Goal: Task Accomplishment & Management: Complete application form

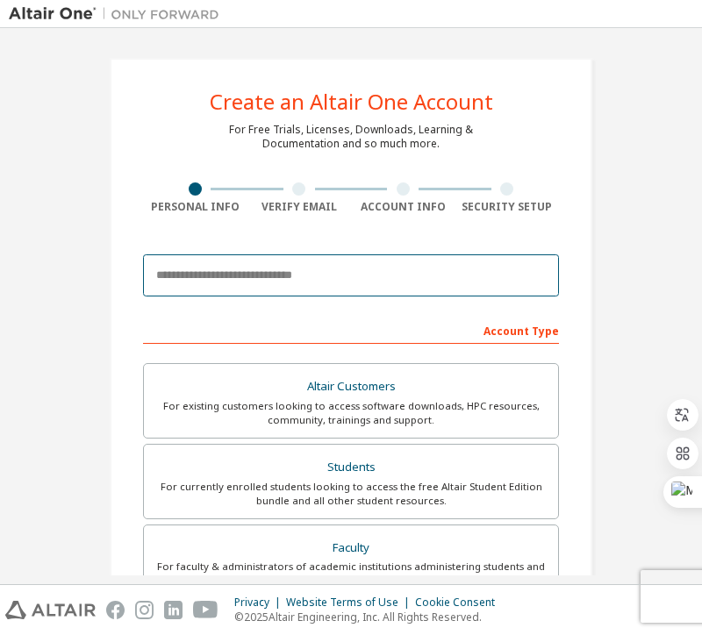
click at [237, 272] on input "email" at bounding box center [351, 276] width 416 height 42
click at [235, 270] on input "email" at bounding box center [351, 276] width 416 height 42
type input "**********"
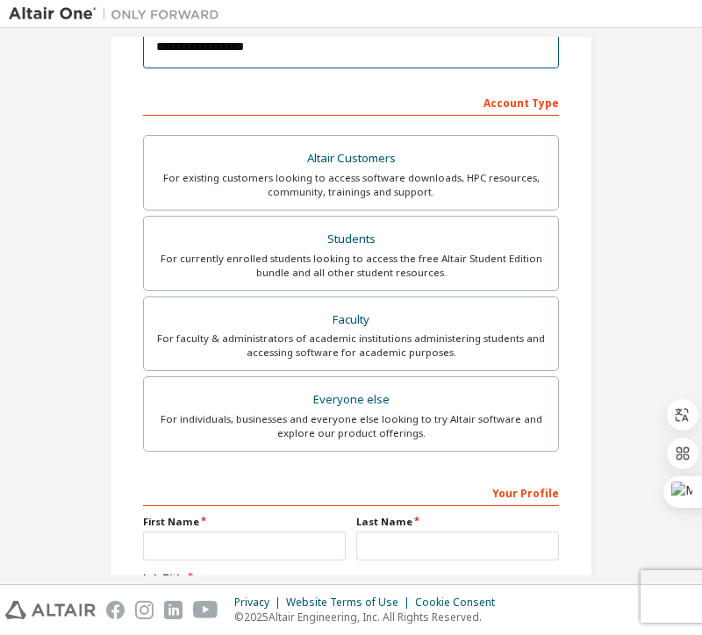
scroll to position [263, 0]
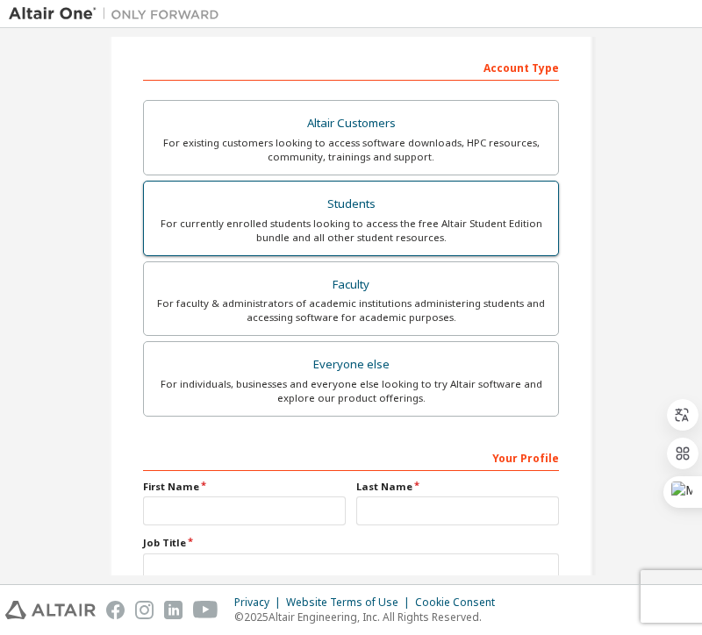
click at [414, 231] on div "For currently enrolled students looking to access the free Altair Student Editi…" at bounding box center [350, 231] width 393 height 28
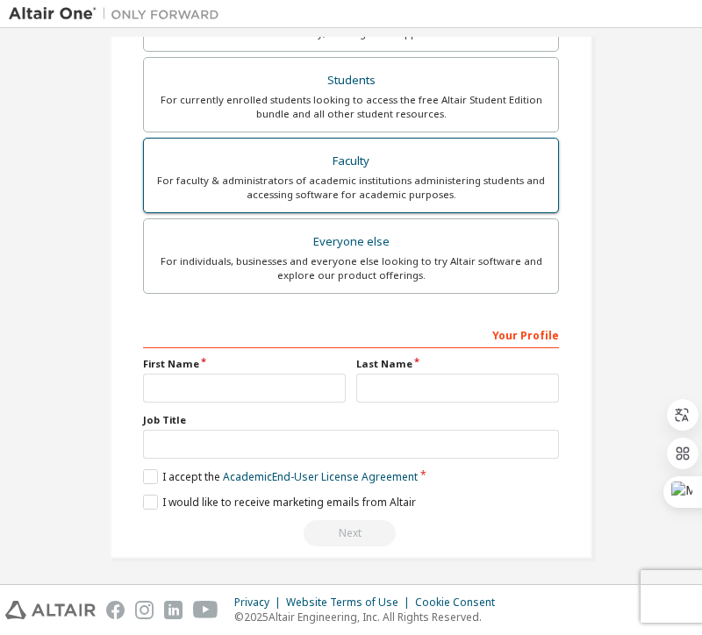
scroll to position [432, 0]
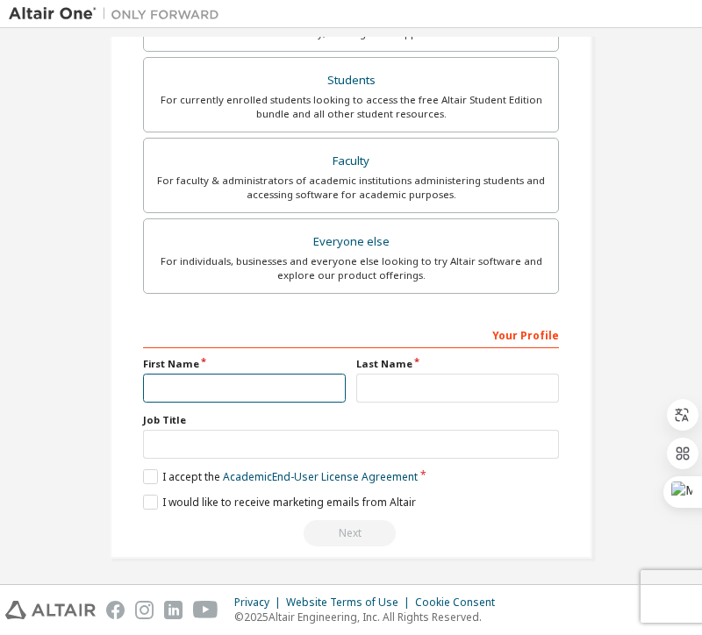
click at [270, 384] on input "text" at bounding box center [244, 388] width 203 height 29
click at [226, 423] on label "Job Title" at bounding box center [351, 420] width 416 height 14
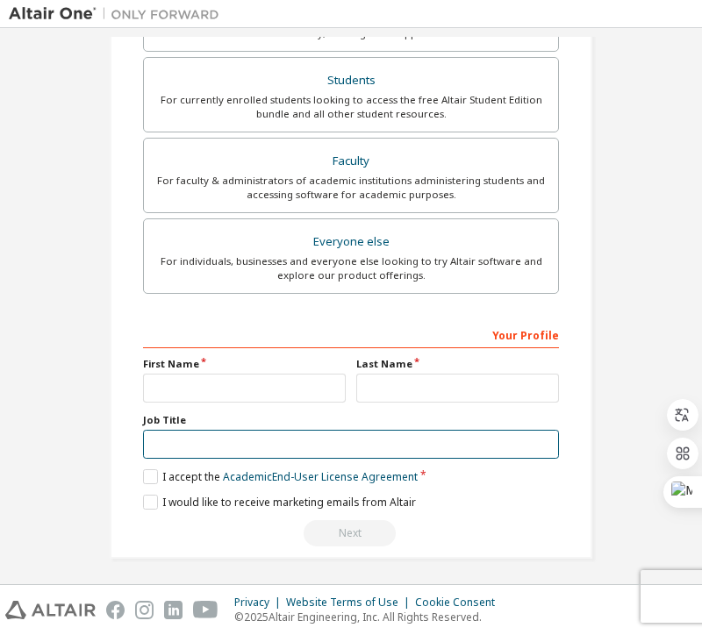
click at [228, 432] on input "text" at bounding box center [351, 444] width 416 height 29
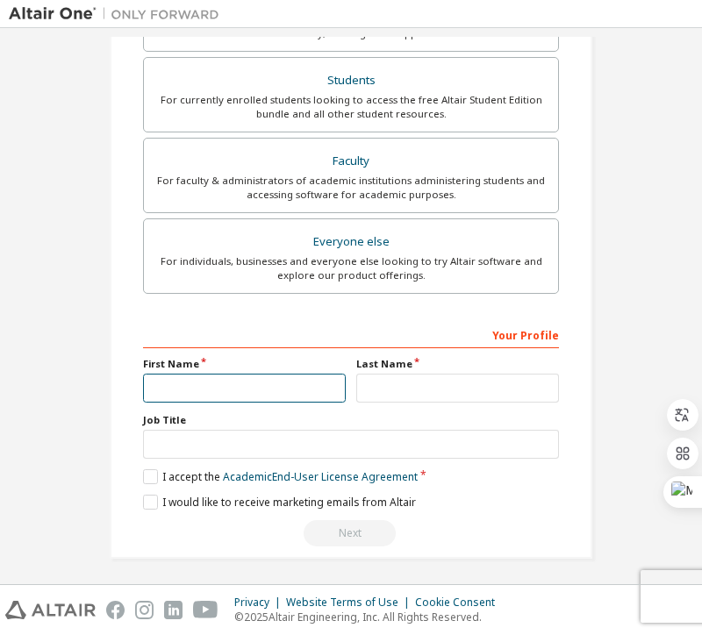
click at [227, 384] on input "text" at bounding box center [244, 388] width 203 height 29
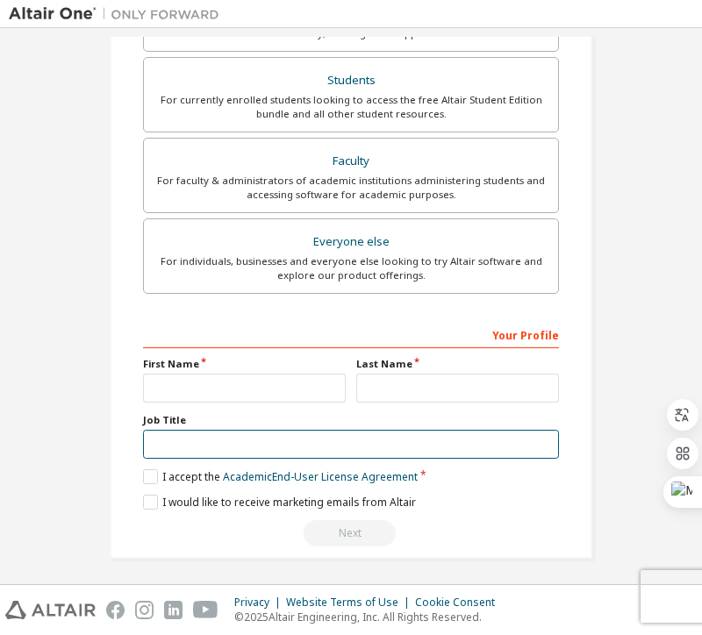
click at [226, 442] on input "text" at bounding box center [351, 444] width 416 height 29
type input "*******"
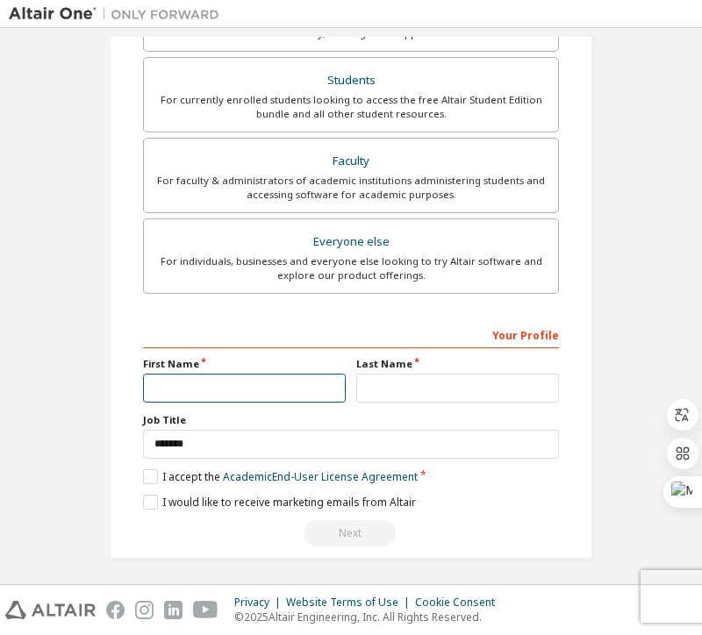
click at [186, 390] on input "text" at bounding box center [244, 388] width 203 height 29
type input "*"
type input "******"
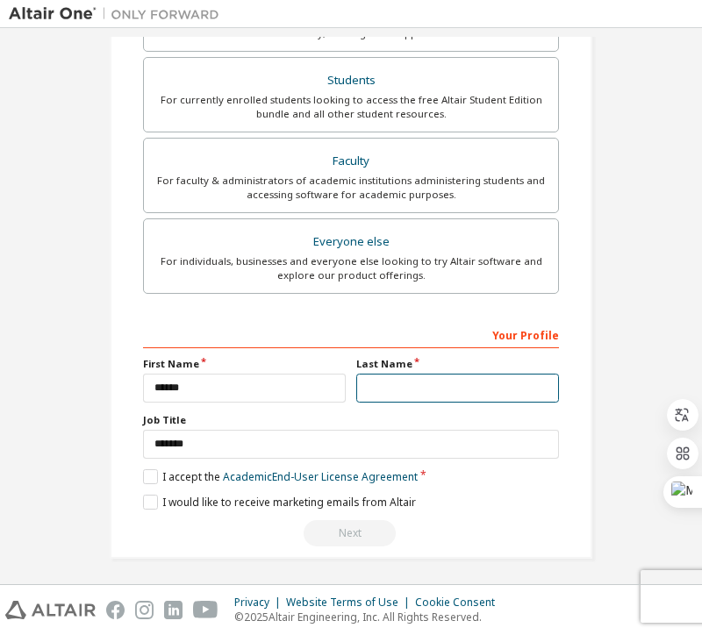
click at [496, 380] on input "text" at bounding box center [457, 388] width 203 height 29
type input "*"
type input "***"
click at [143, 473] on label "I accept the Academic End-User License Agreement" at bounding box center [280, 477] width 275 height 15
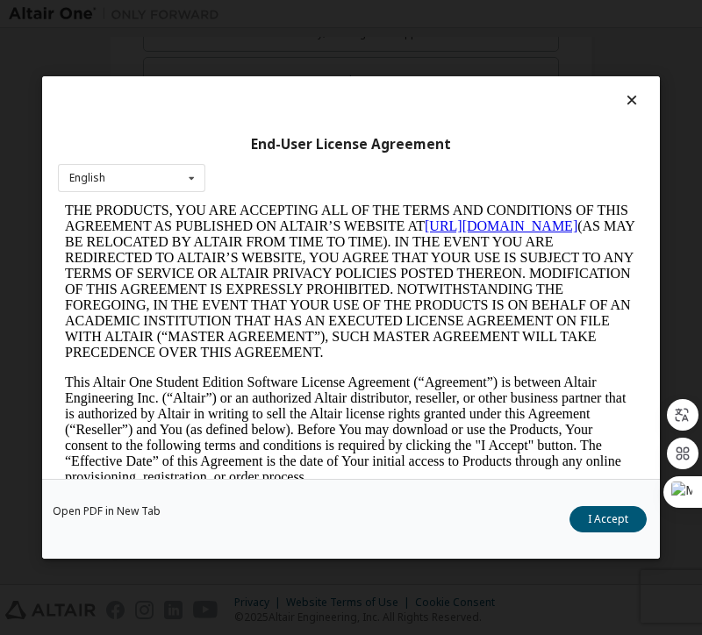
scroll to position [263, 0]
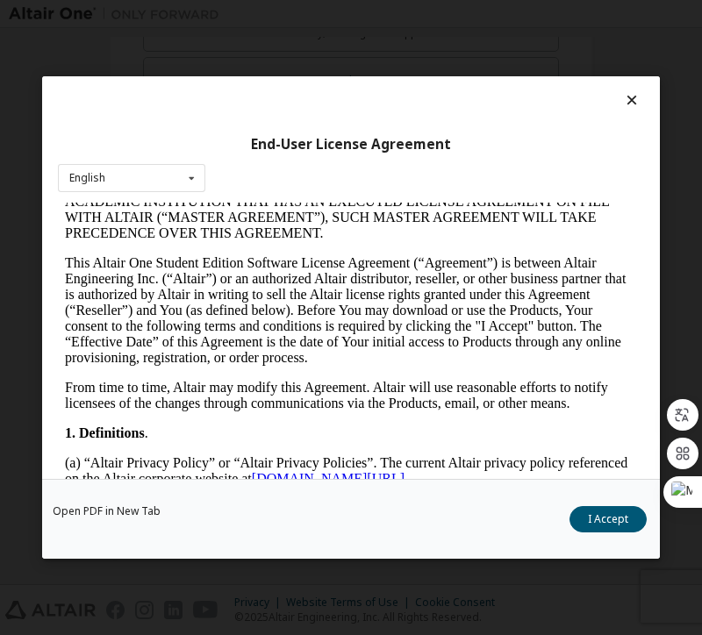
click at [611, 505] on div "Open PDF in New Tab I Accept" at bounding box center [351, 519] width 618 height 80
click at [607, 519] on button "I Accept" at bounding box center [608, 519] width 77 height 26
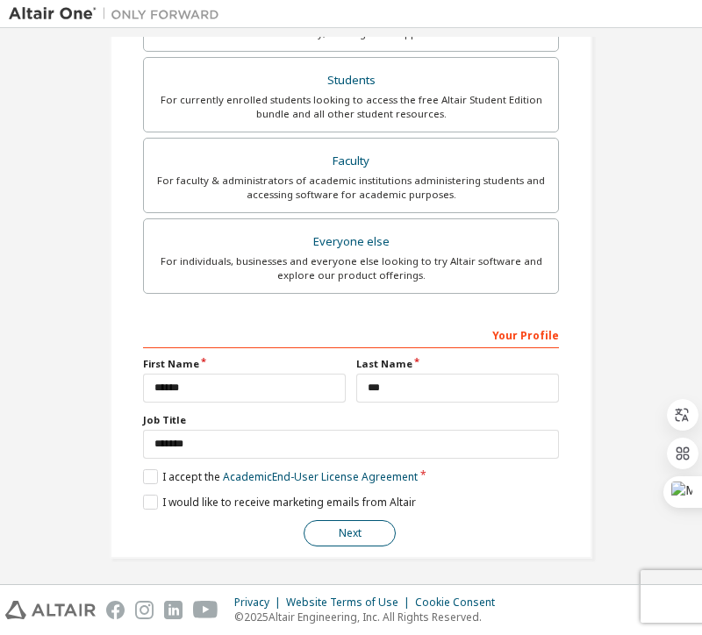
click at [334, 520] on button "Next" at bounding box center [350, 533] width 92 height 26
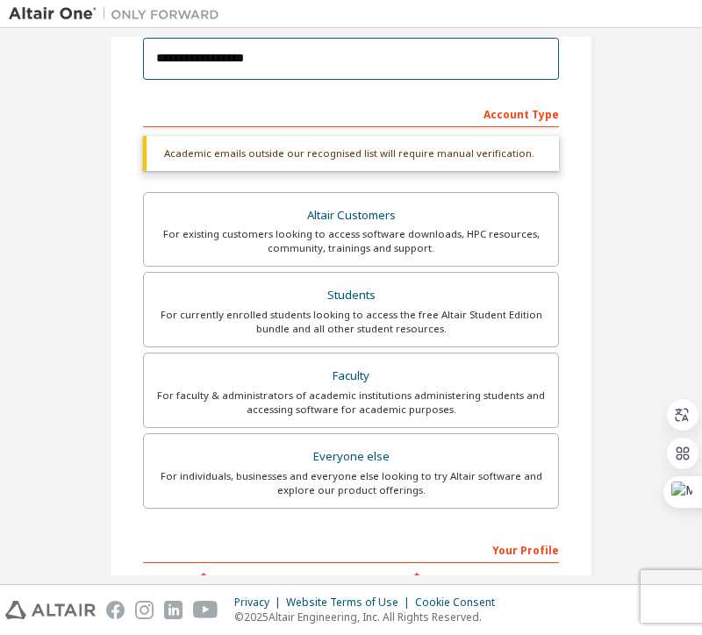
click at [298, 60] on input "**********" at bounding box center [351, 59] width 416 height 42
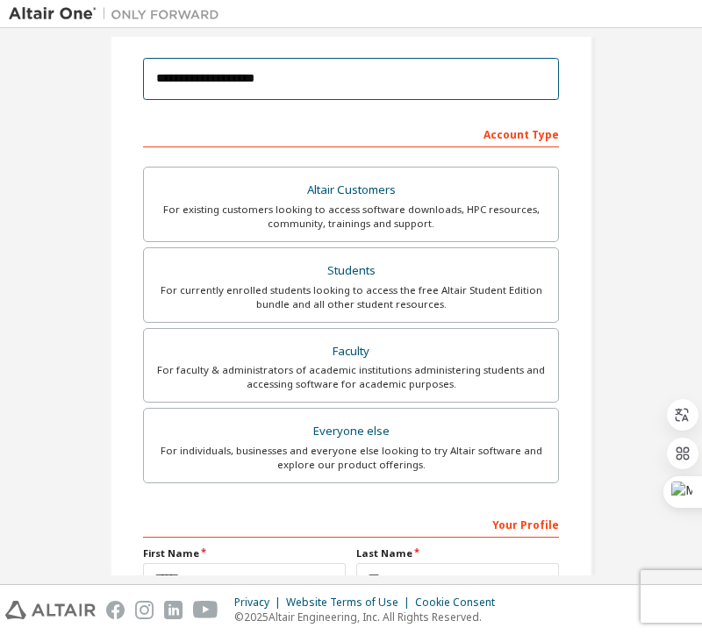
scroll to position [386, 0]
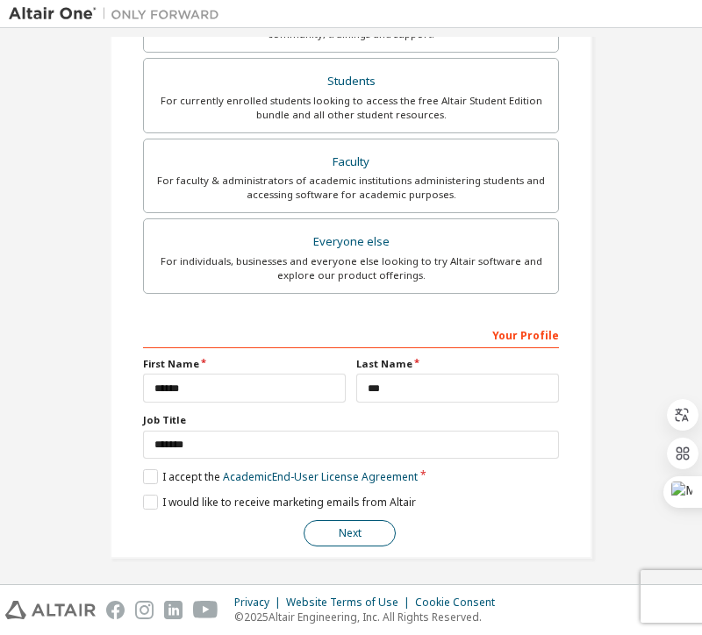
type input "**********"
click at [344, 403] on div "First Name ******" at bounding box center [244, 380] width 213 height 46
click at [369, 537] on button "Next" at bounding box center [350, 533] width 92 height 26
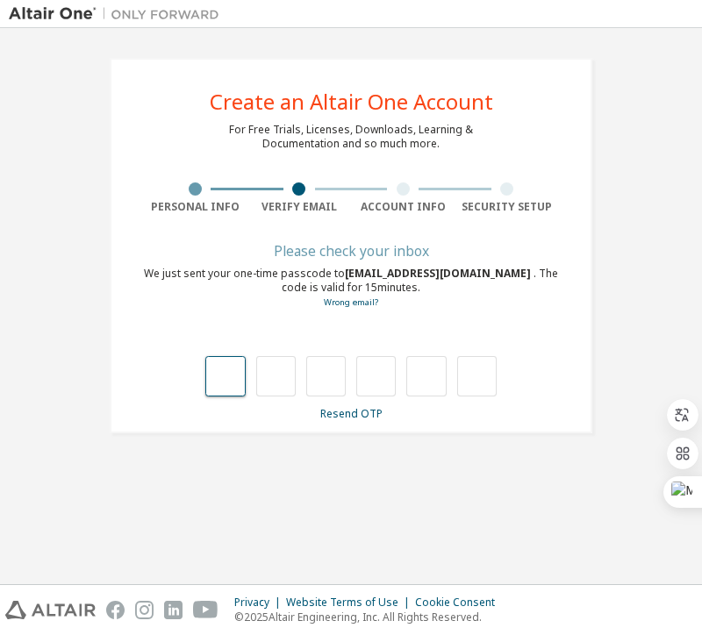
type input "*"
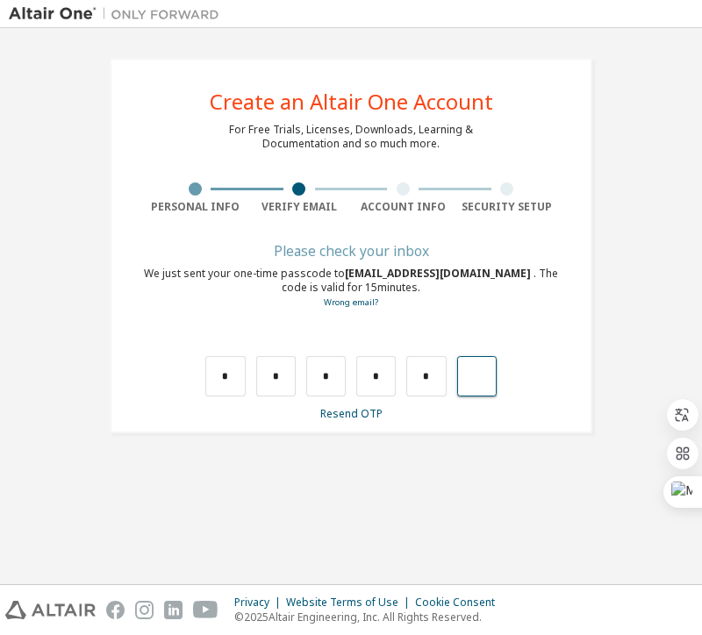
type input "*"
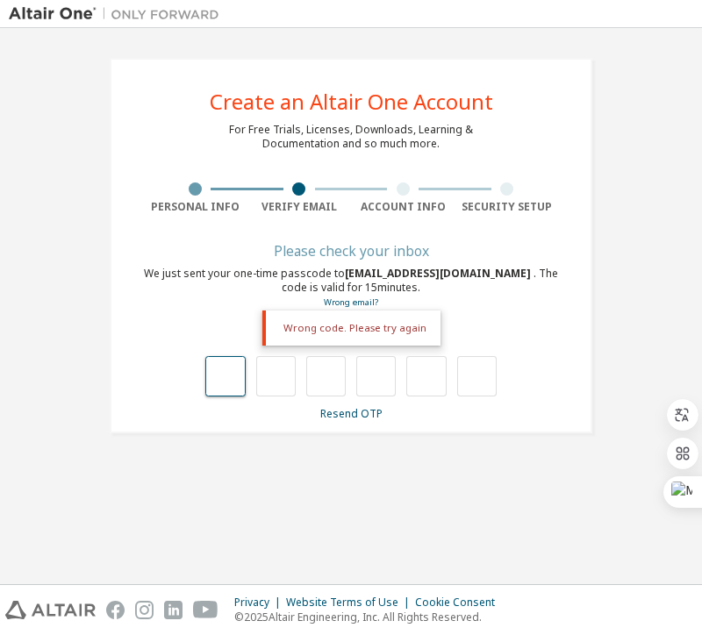
click at [239, 368] on input "text" at bounding box center [224, 376] width 39 height 40
type input "*"
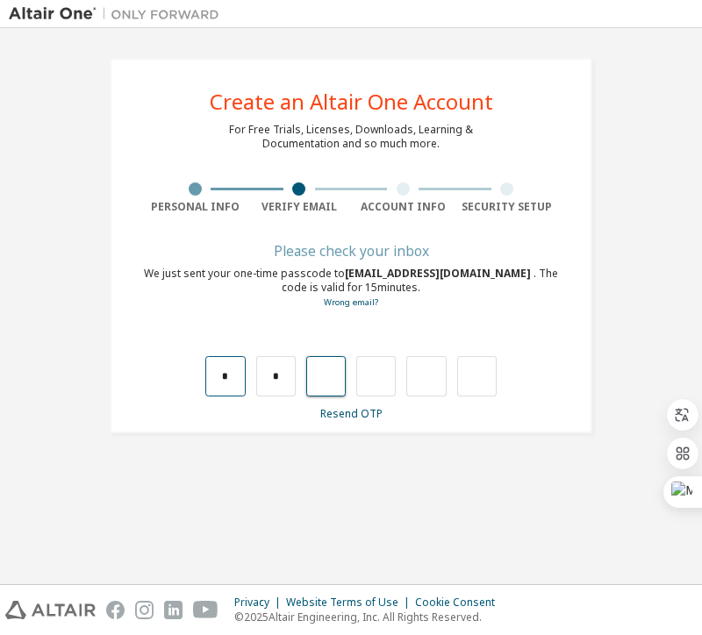
type input "*"
click at [334, 373] on input "*" at bounding box center [325, 376] width 39 height 40
click at [393, 383] on input "*" at bounding box center [375, 376] width 39 height 40
type input "*"
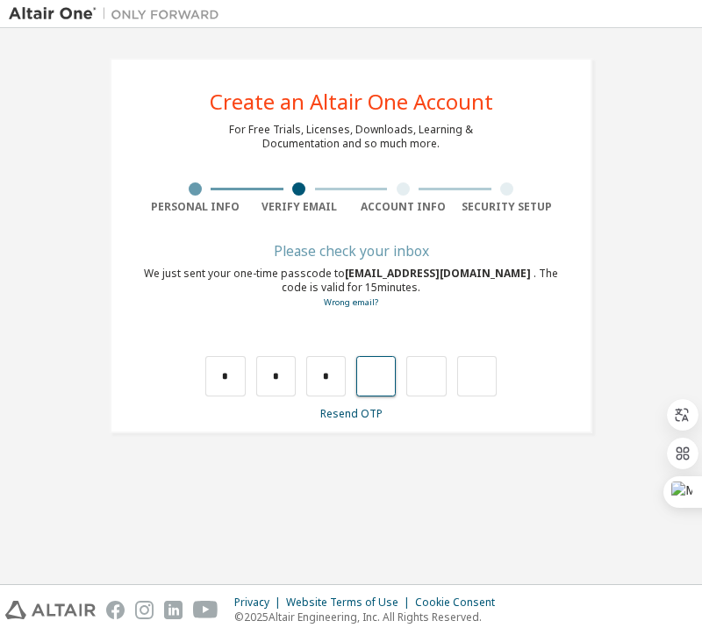
type input "*"
click at [379, 376] on input "*" at bounding box center [375, 376] width 39 height 40
type input "*"
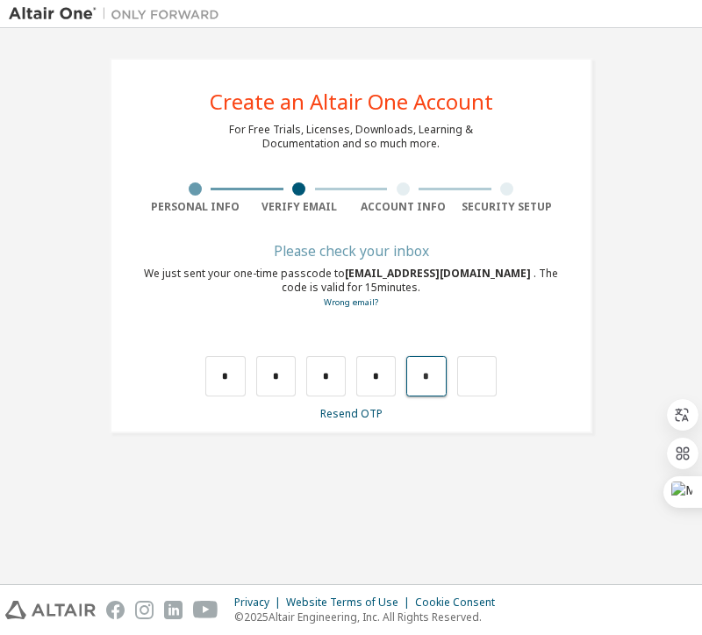
click at [420, 381] on input "*" at bounding box center [425, 376] width 39 height 40
type input "*"
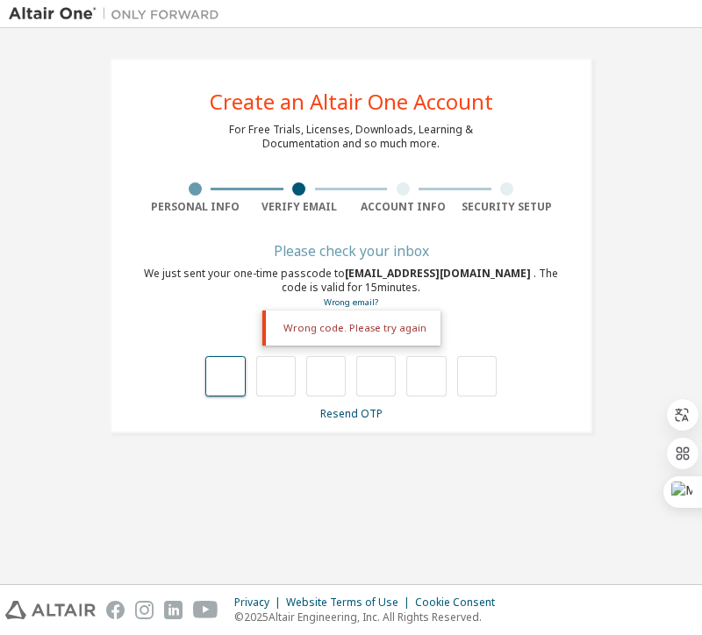
click at [244, 374] on input "text" at bounding box center [224, 376] width 39 height 40
type input "*"
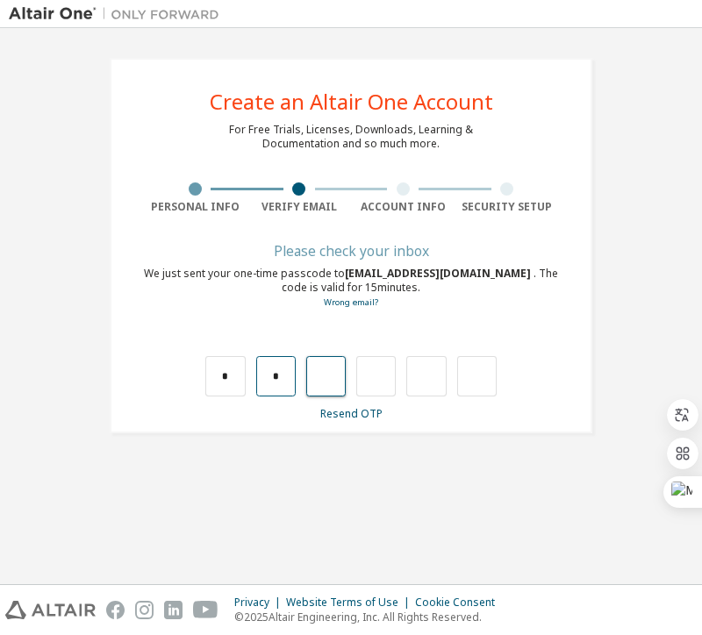
type input "*"
click at [374, 385] on input "*" at bounding box center [375, 376] width 39 height 40
click at [337, 372] on input "*" at bounding box center [325, 376] width 39 height 40
click at [337, 372] on input "text" at bounding box center [325, 376] width 39 height 40
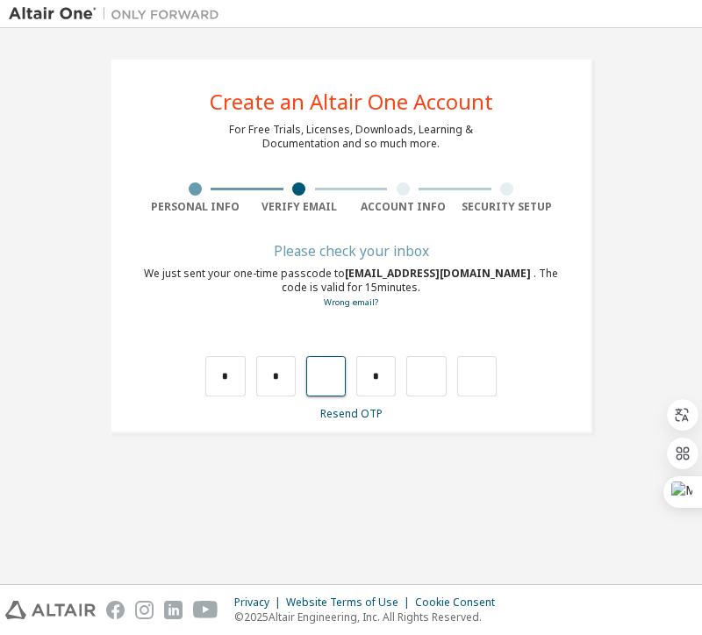
type input "*"
click at [381, 379] on input "*" at bounding box center [375, 376] width 39 height 40
click at [381, 379] on input "text" at bounding box center [375, 376] width 39 height 40
type input "*"
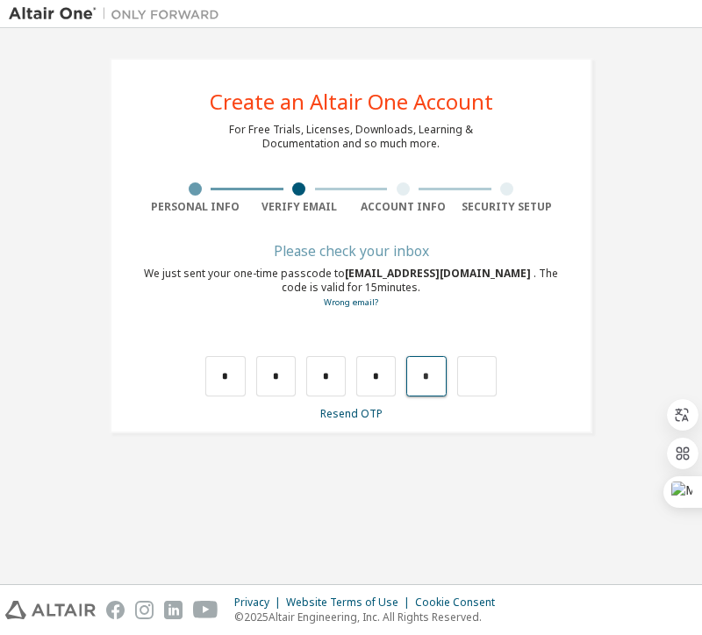
click at [442, 382] on input "*" at bounding box center [425, 376] width 39 height 40
click at [442, 382] on input "text" at bounding box center [425, 376] width 39 height 40
type input "*"
click at [453, 376] on div "*" at bounding box center [465, 376] width 39 height 40
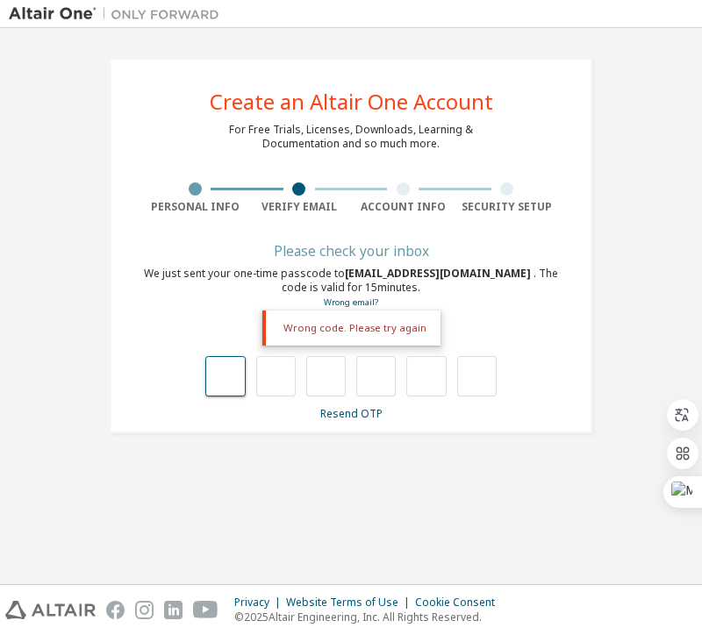
click at [235, 386] on input "text" at bounding box center [224, 376] width 39 height 40
type input "*"
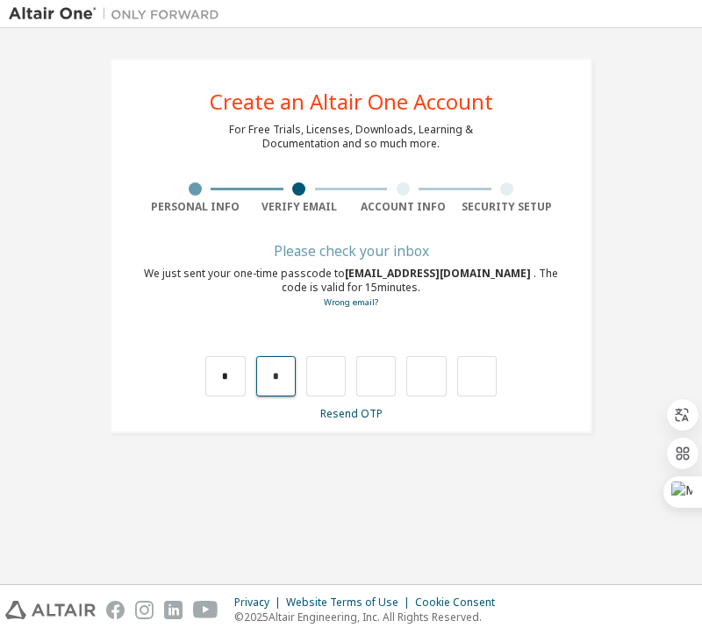
click at [276, 376] on input "*" at bounding box center [275, 376] width 39 height 40
type input "*"
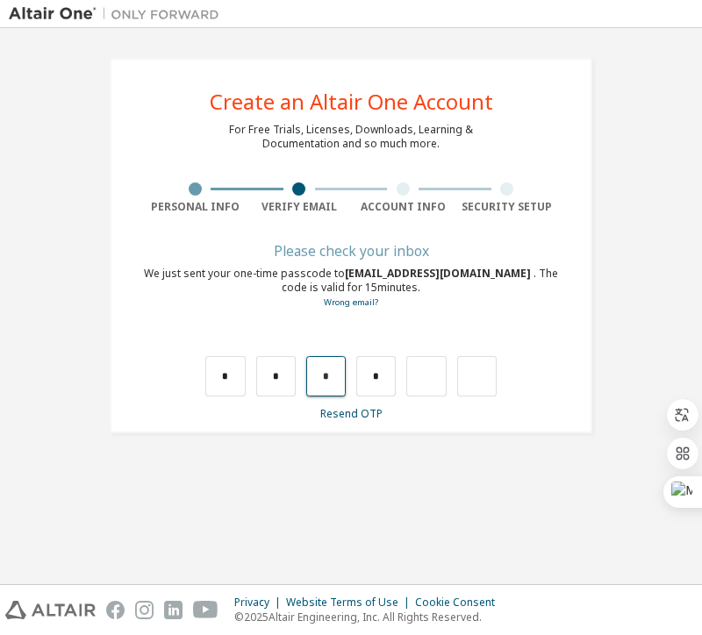
click at [326, 379] on input "*" at bounding box center [325, 376] width 39 height 40
click at [381, 379] on input "*" at bounding box center [375, 376] width 39 height 40
click at [499, 383] on div "* *" at bounding box center [351, 358] width 416 height 76
click at [476, 380] on input "text" at bounding box center [476, 376] width 39 height 40
type input "*"
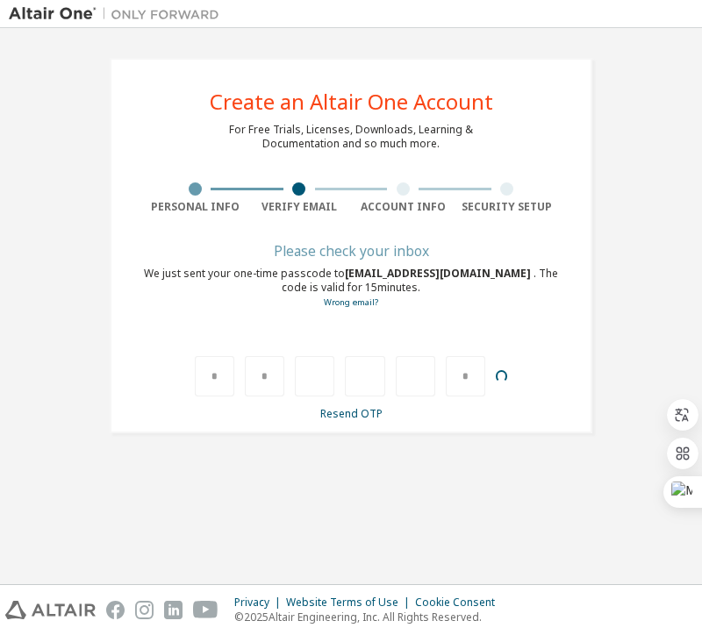
click at [419, 380] on div at bounding box center [415, 376] width 39 height 40
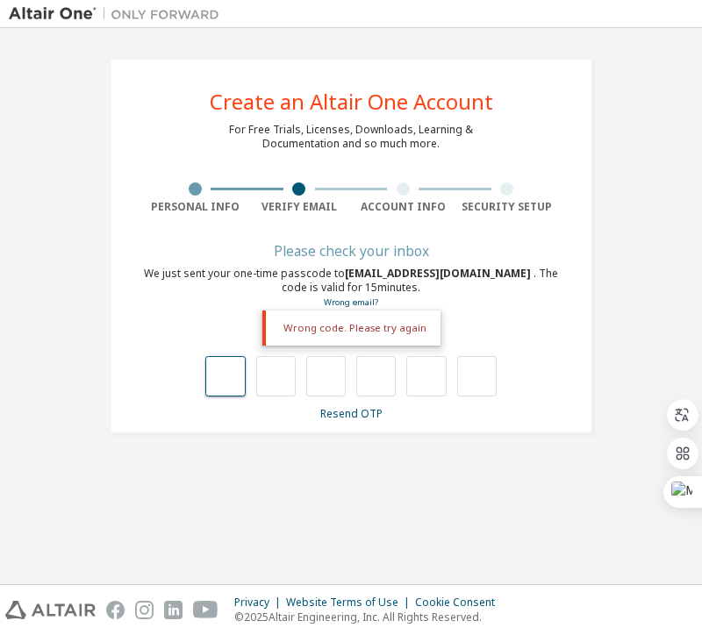
click at [240, 374] on input "text" at bounding box center [224, 376] width 39 height 40
type input "*"
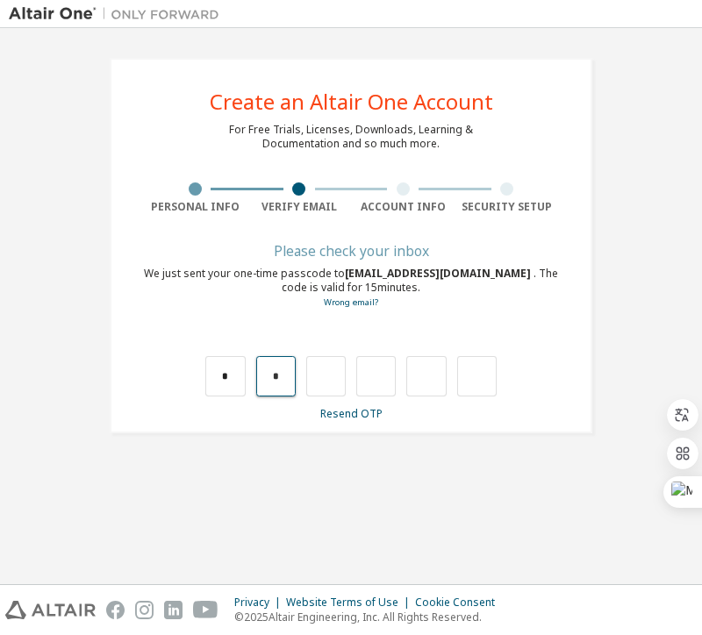
click at [273, 372] on input "*" at bounding box center [275, 376] width 39 height 40
click at [277, 378] on input "*" at bounding box center [275, 376] width 39 height 40
type input "*"
click at [319, 369] on input "text" at bounding box center [325, 376] width 39 height 40
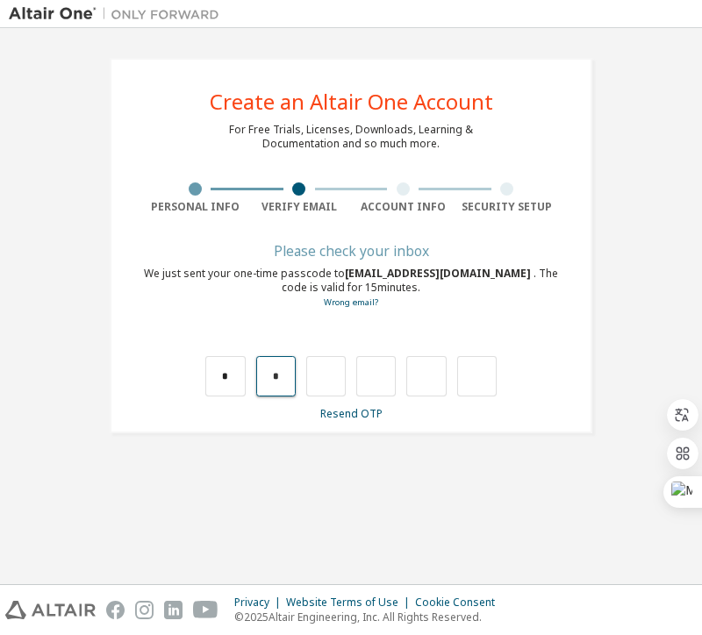
click at [283, 378] on input "*" at bounding box center [275, 376] width 39 height 40
click at [283, 378] on input "text" at bounding box center [275, 376] width 39 height 40
type input "*"
click at [322, 376] on input "*" at bounding box center [325, 376] width 39 height 40
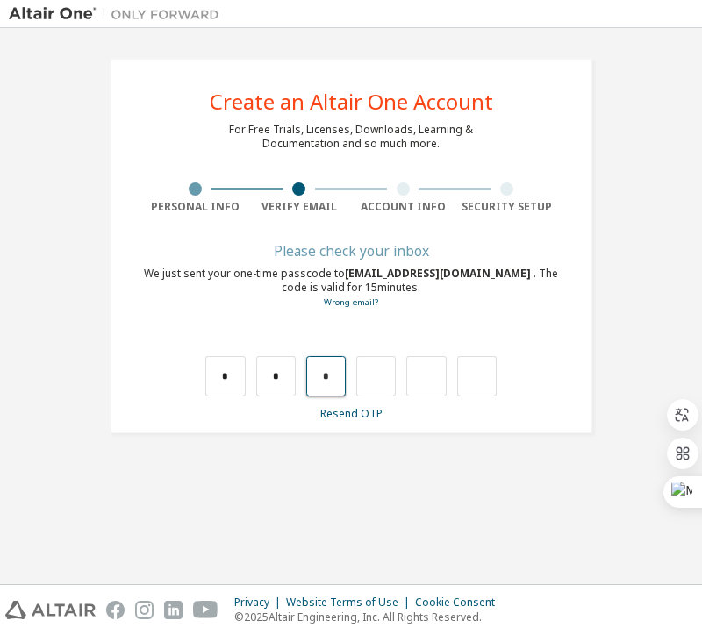
click at [333, 377] on input "*" at bounding box center [325, 376] width 39 height 40
click at [333, 377] on input "text" at bounding box center [325, 376] width 39 height 40
type input "*"
click at [390, 379] on input "*" at bounding box center [375, 376] width 39 height 40
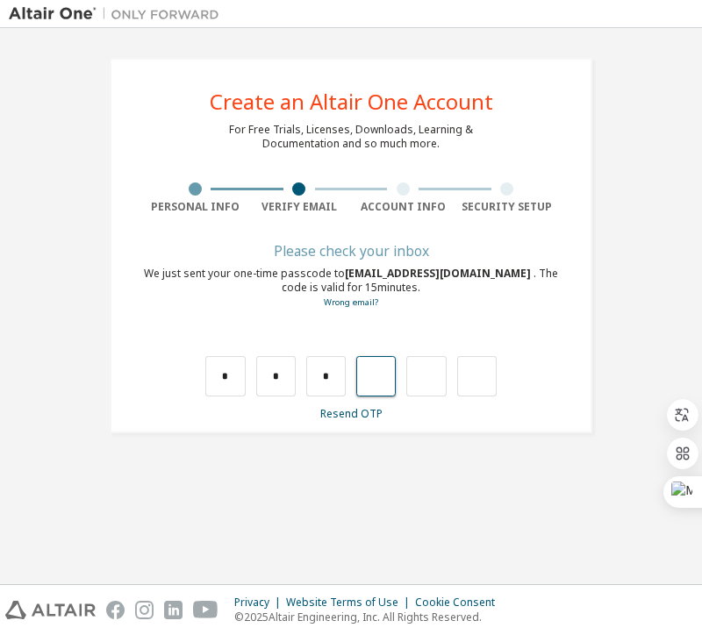
click at [390, 379] on input "text" at bounding box center [375, 376] width 39 height 40
type input "*"
click at [435, 379] on input "*" at bounding box center [425, 376] width 39 height 40
click at [434, 383] on input "text" at bounding box center [425, 376] width 39 height 40
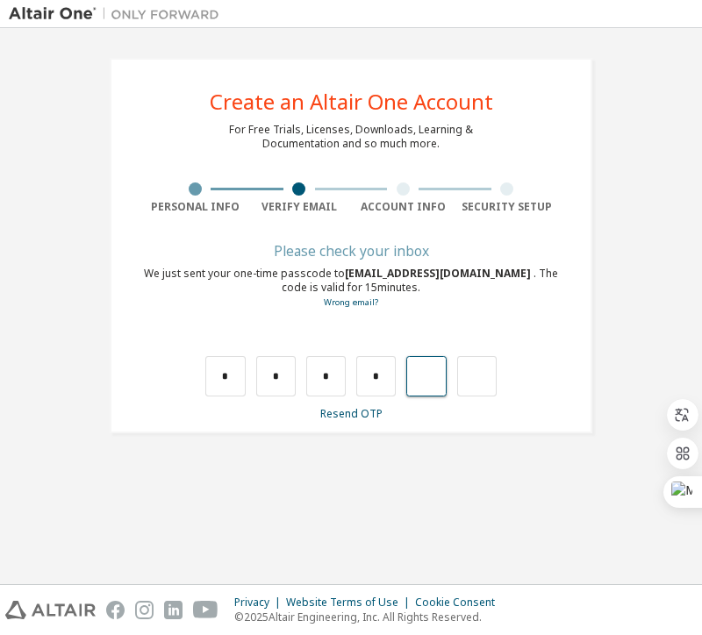
type input "*"
click at [464, 376] on div "*" at bounding box center [465, 376] width 39 height 40
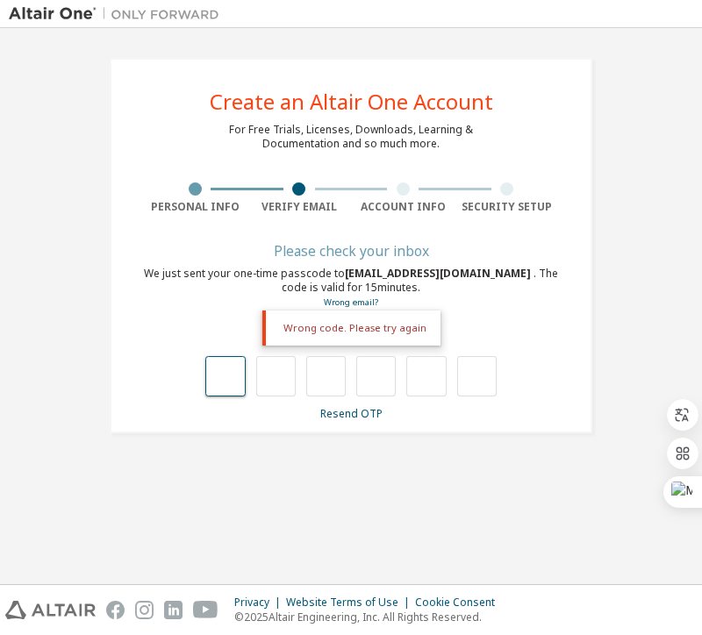
click at [225, 370] on input "text" at bounding box center [224, 376] width 39 height 40
type input "*"
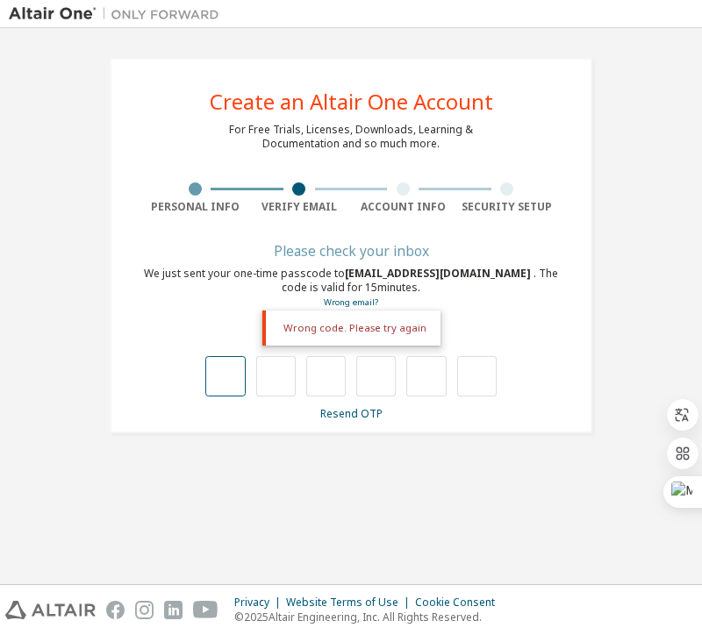
type input "*"
